Goal: Find specific page/section: Find specific page/section

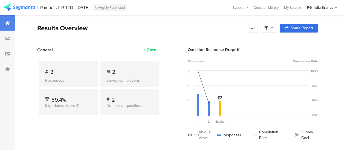
click at [298, 30] on span "Share Report" at bounding box center [301, 28] width 22 height 4
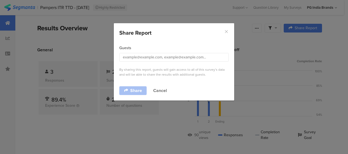
click at [225, 32] on icon "Close" at bounding box center [226, 31] width 5 height 5
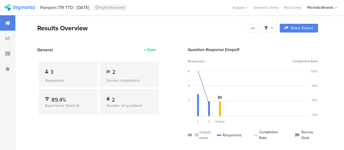
click at [152, 27] on div "Results Overview" at bounding box center [141, 28] width 208 height 10
click at [7, 39] on icon at bounding box center [7, 38] width 4 height 4
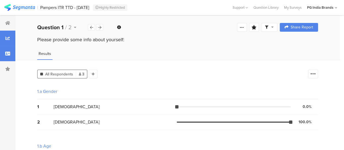
click at [8, 54] on icon at bounding box center [7, 53] width 5 height 4
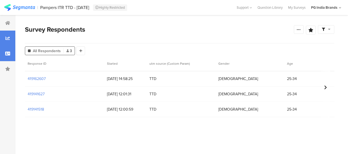
click at [11, 36] on div at bounding box center [7, 38] width 15 height 15
